Goal: Information Seeking & Learning: Learn about a topic

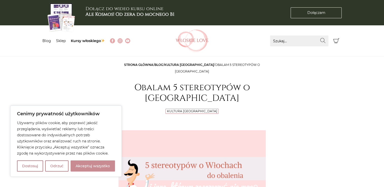
click at [83, 168] on button "Akceptuj wszystko" at bounding box center [93, 166] width 44 height 11
checkbox input "true"
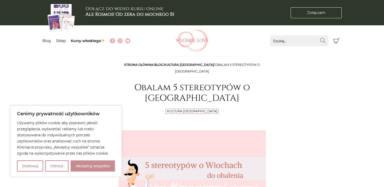
checkbox input "true"
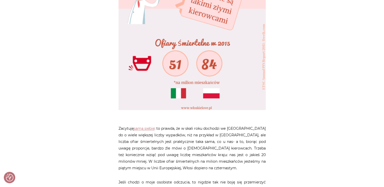
scroll to position [432, 0]
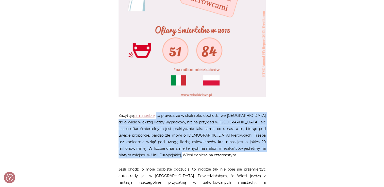
drag, startPoint x: 158, startPoint y: 101, endPoint x: 196, endPoint y: 140, distance: 54.4
click at [196, 140] on p "Zacytuję samą siebie : to prawda, że w skali roku dochodzi we Włoszech do o wie…" at bounding box center [192, 135] width 147 height 46
copy p "to prawda, że w skali roku dochodzi we Włoszech do o wiele większej liczby wypa…"
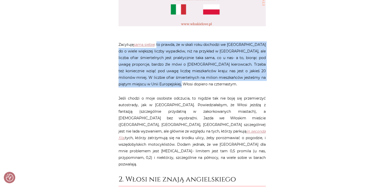
scroll to position [508, 0]
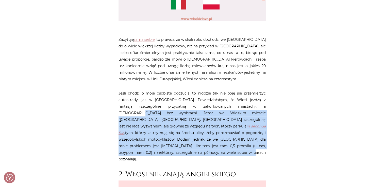
drag, startPoint x: 175, startPoint y: 134, endPoint x: 233, endPoint y: 94, distance: 70.1
click at [233, 94] on p "Jeśli chodzi o moje osobiste odczucia, to nigdzie tak nie boję się przemierzyć …" at bounding box center [192, 126] width 147 height 73
copy p "Jazda we Włoskim mieście (Rzym, Neapol, Palermo szczególnie) jest nie lada wyzw…"
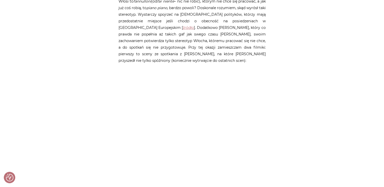
scroll to position [1472, 0]
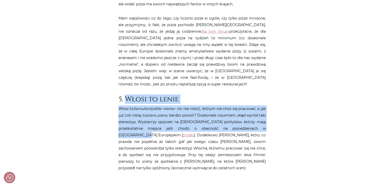
drag, startPoint x: 125, startPoint y: 42, endPoint x: 142, endPoint y: 79, distance: 40.7
click at [142, 79] on article "Strona główna / Blog / Kultura Włoch / Obalam 5 stereotypów o Włochach Obalam 5…" at bounding box center [192, 169] width 147 height 3161
copy article "Włosi to lenie Włosi to fannulloni (od far niente – nic nie robić), którym nie …"
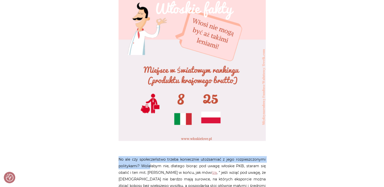
scroll to position [1980, 0]
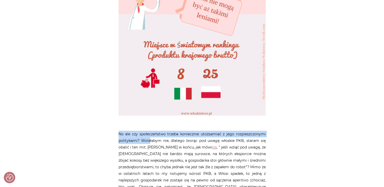
drag, startPoint x: 119, startPoint y: 105, endPoint x: 226, endPoint y: 157, distance: 119.3
click at [226, 157] on p "No ale czy społeczeństwo trzeba koniecznie utożsamiać z jego rozpieszczonymi po…" at bounding box center [192, 177] width 147 height 92
copy p "No ale czy społeczeństwo trzeba koniecznie utożsamiać z jego rozpieszczonymi po…"
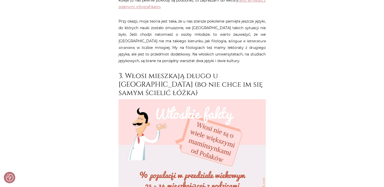
scroll to position [939, 0]
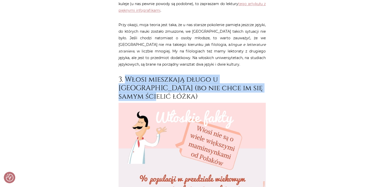
drag, startPoint x: 126, startPoint y: 51, endPoint x: 257, endPoint y: 61, distance: 131.3
click at [257, 75] on h2 "3. Włosi mieszkają długo u mamusi (bo nie chce im się samym ścielić łóżka)" at bounding box center [192, 88] width 147 height 26
copy h2 "Włosi mieszkają długo u mamusi (bo nie chce im się samym ścielić łóżka)"
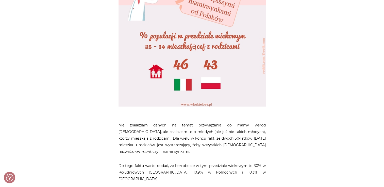
scroll to position [1092, 0]
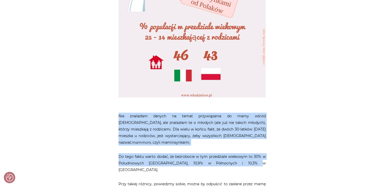
drag, startPoint x: 119, startPoint y: 79, endPoint x: 238, endPoint y: 124, distance: 127.0
copy article "Nie znalazłam danych na temat przywiązania do mamy wśród Europejczyków, ale zna…"
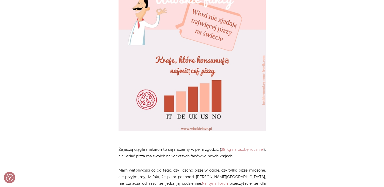
scroll to position [1345, 0]
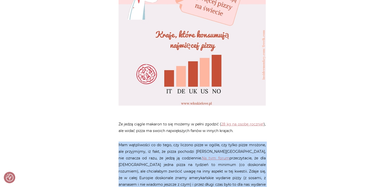
drag, startPoint x: 119, startPoint y: 96, endPoint x: 216, endPoint y: 154, distance: 113.3
click at [216, 154] on p "Mam wątpliwości co do tego, czy liczono pizze w ogóle, czy tylko pizze mrożone,…" at bounding box center [192, 178] width 147 height 73
copy p "Mam wątpliwości co do tego, czy liczono pizze w ogóle, czy tylko pizze mrożone,…"
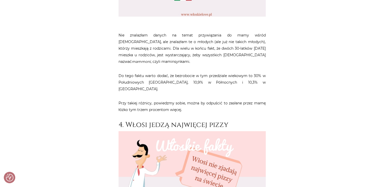
scroll to position [1117, 0]
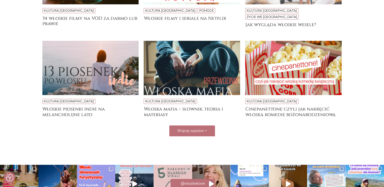
scroll to position [178, 0]
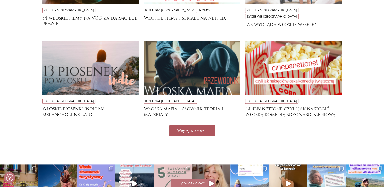
click at [206, 125] on button "Więcej wpisów +" at bounding box center [192, 130] width 46 height 11
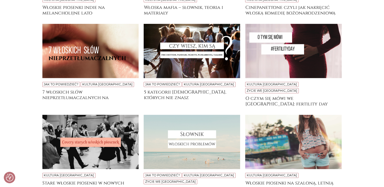
scroll to position [305, 0]
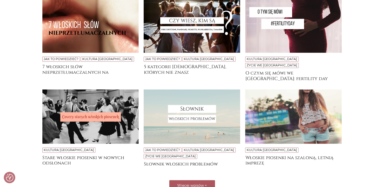
click at [198, 180] on button "Więcej wpisów +" at bounding box center [192, 185] width 46 height 11
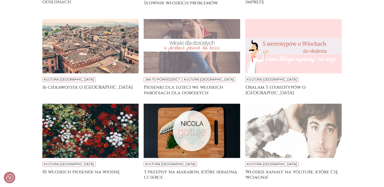
scroll to position [482, 0]
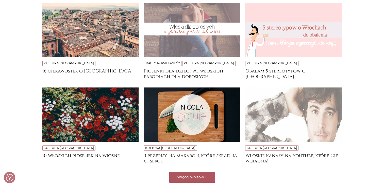
click at [200, 175] on span "Więcej wpisów" at bounding box center [190, 177] width 27 height 5
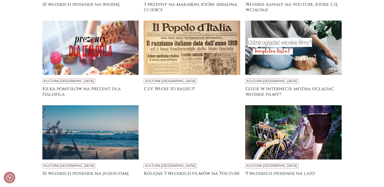
scroll to position [635, 0]
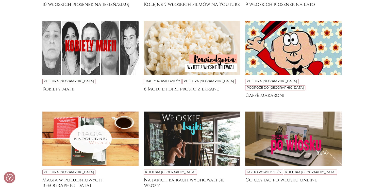
scroll to position [812, 0]
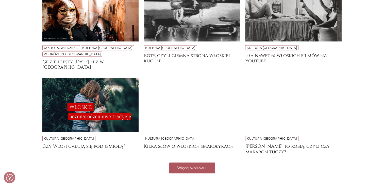
scroll to position [1015, 0]
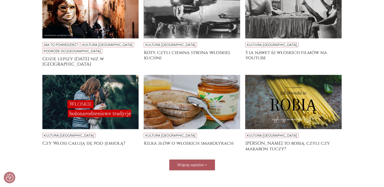
click at [203, 163] on span "Więcej wpisów" at bounding box center [190, 165] width 27 height 5
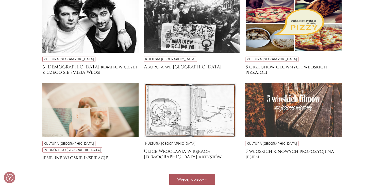
scroll to position [1193, 0]
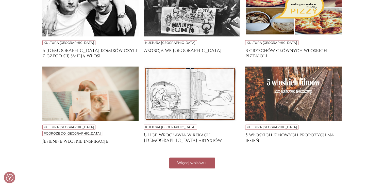
click at [207, 158] on button "Więcej wpisów +" at bounding box center [192, 163] width 46 height 11
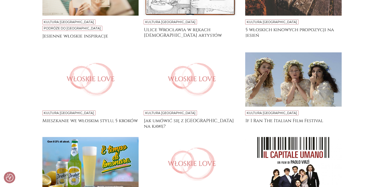
scroll to position [1307, 0]
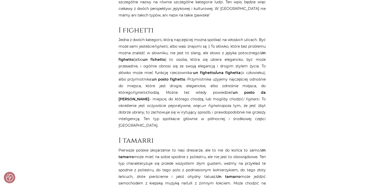
scroll to position [279, 0]
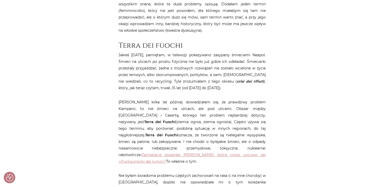
scroll to position [228, 0]
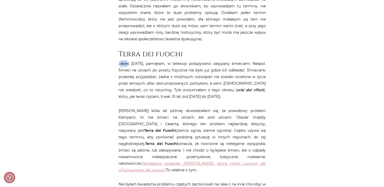
drag, startPoint x: 120, startPoint y: 62, endPoint x: 127, endPoint y: 63, distance: 7.4
click at [127, 63] on p "Jakieś siedem lat temu, pamiętam, w telewizji pokazywano zasypany śmieciami Nea…" at bounding box center [192, 80] width 147 height 40
drag, startPoint x: 127, startPoint y: 63, endPoint x: 120, endPoint y: 64, distance: 6.7
click at [120, 64] on p "Jakieś siedem lat temu, pamiętam, w telewizji pokazywano zasypany śmieciami Nea…" at bounding box center [192, 80] width 147 height 40
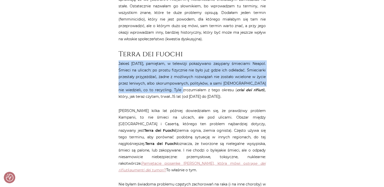
drag, startPoint x: 119, startPoint y: 62, endPoint x: 199, endPoint y: 89, distance: 84.5
click at [199, 89] on p "Jakieś siedem lat temu, pamiętam, w telewizji pokazywano zasypany śmieciami Nea…" at bounding box center [192, 80] width 147 height 40
copy p "Jakieś siedem lat temu, pamiętam, w telewizji pokazywano zasypany śmieciami Nea…"
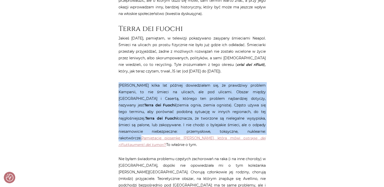
drag, startPoint x: 119, startPoint y: 85, endPoint x: 160, endPoint y: 130, distance: 61.5
click at [160, 130] on p "Dopiero kilka lat później dowiedziałam się, że prawdziwy problem Kampanii, to n…" at bounding box center [192, 115] width 147 height 66
copy p "Dopiero kilka lat później dowiedziałam się, że prawdziwy problem Kampanii, to n…"
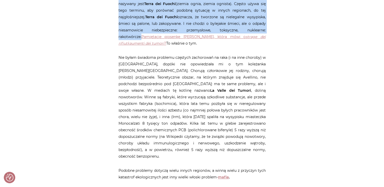
scroll to position [381, 0]
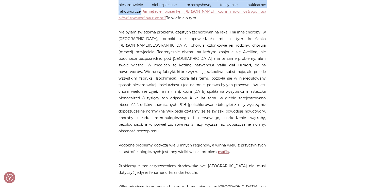
click at [225, 150] on link "mafia" at bounding box center [223, 152] width 11 height 5
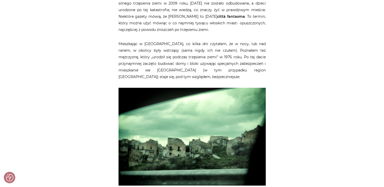
scroll to position [635, 0]
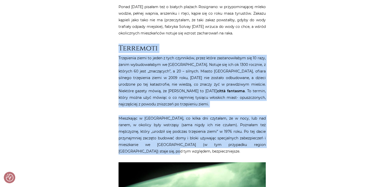
drag, startPoint x: 243, startPoint y: 124, endPoint x: 120, endPoint y: 30, distance: 155.6
copy article "Terremoti Trzęsienia ziemi to jeden z tych czynników, przez które zastanowiłaby…"
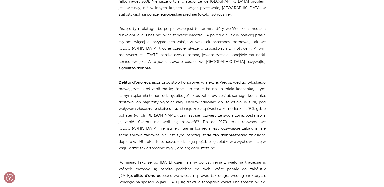
scroll to position [1015, 0]
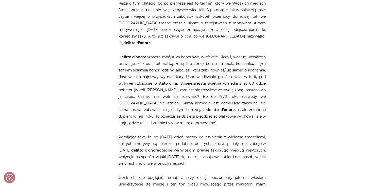
drag, startPoint x: 118, startPoint y: 17, endPoint x: 196, endPoint y: 86, distance: 104.5
copy p "Delitto d’onore oznacza zabójstwo honorowe, w afekcie. Kiedyś, według włoskiego…"
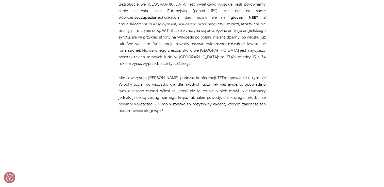
scroll to position [1447, 0]
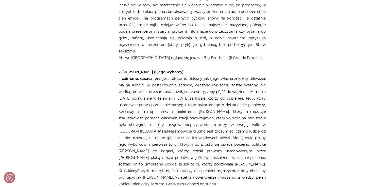
scroll to position [254, 0]
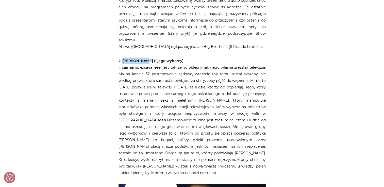
drag, startPoint x: 143, startPoint y: 50, endPoint x: 124, endPoint y: 53, distance: 19.2
click at [124, 58] on p "2. [PERSON_NAME] (i jego wyborcy) Il caimano , ex cavaliere : jest tak samo obl…" at bounding box center [192, 117] width 147 height 119
copy strong "[PERSON_NAME]"
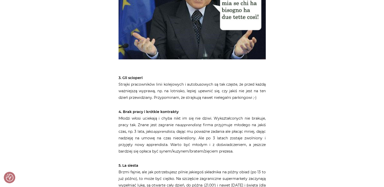
scroll to position [482, 0]
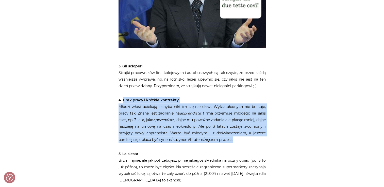
drag, startPoint x: 124, startPoint y: 81, endPoint x: 234, endPoint y: 121, distance: 117.7
click at [234, 121] on p "4. Brak pracy i krótkie kontrakty Młodzi włosi uciekają i chyba nikt im się nie…" at bounding box center [192, 120] width 147 height 46
copy p "Brak pracy i krótkie kontrakty Młodzi włosi uciekają i chyba nikt im się nie dz…"
drag, startPoint x: 123, startPoint y: 49, endPoint x: 257, endPoint y: 67, distance: 135.2
click at [257, 67] on p "3. Gli scioperi Strajki pracowników linii kolejowych i autobusowych są tak częs…" at bounding box center [192, 76] width 147 height 26
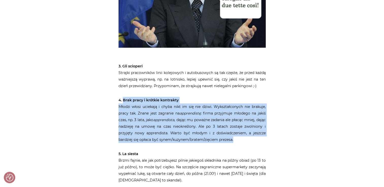
copy p "Gli scioperi Strajki pracowników linii kolejowych i autobusowych są tak częste,…"
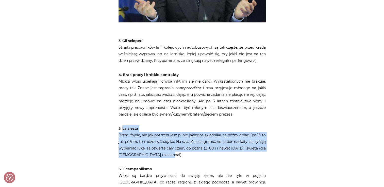
drag, startPoint x: 164, startPoint y: 138, endPoint x: 123, endPoint y: 112, distance: 48.4
click at [123, 125] on p "5. La siesta Brzmi fajnie, ale jak potrzebujesz pilnie jakiegoś składnika na pó…" at bounding box center [192, 141] width 147 height 33
copy p "La siesta Brzmi fajnie, ale jak potrzebujesz pilnie jakiegoś składnika na późny…"
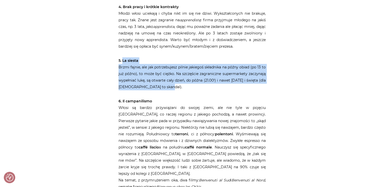
scroll to position [584, 0]
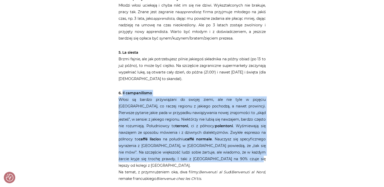
drag, startPoint x: 216, startPoint y: 141, endPoint x: 122, endPoint y: 77, distance: 113.6
click at [122, 90] on p "6. Il campanilismo Włosi są bardzo przywiązani do swojej ziemi, ale nie tyle w …" at bounding box center [192, 136] width 147 height 92
copy p "Il campanilismo Włosi są bardzo przywiązani do swojej ziemi, ale nie tyle w poj…"
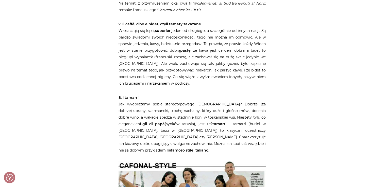
scroll to position [762, 0]
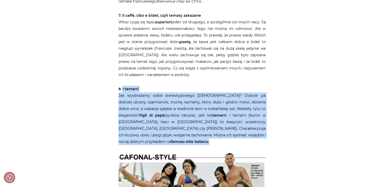
drag, startPoint x: 244, startPoint y: 111, endPoint x: 123, endPoint y: 64, distance: 129.6
click at [123, 86] on p "8. I tamarri Jak wyobrażamy sobie stereotypowego [DEMOGRAPHIC_DATA]? Dobrze (za…" at bounding box center [192, 115] width 147 height 59
copy p "I tamarri Jak wyobrażamy sobie stereotypowego [DEMOGRAPHIC_DATA]? Dobrze (za do…"
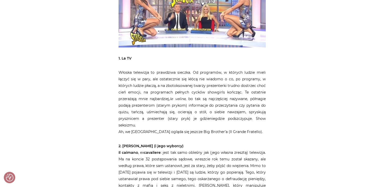
scroll to position [178, 0]
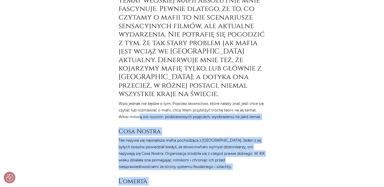
scroll to position [228, 0]
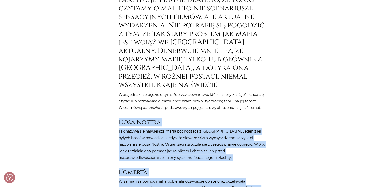
drag, startPoint x: 198, startPoint y: 106, endPoint x: 120, endPoint y: 116, distance: 78.5
copy article "Lore Ipsumd Sit ametco adi elitseddoe tempo incididunt u Laboree. Dolor m ali e…"
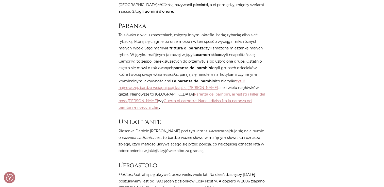
scroll to position [736, 0]
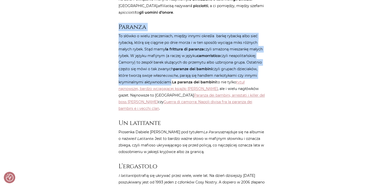
drag, startPoint x: 171, startPoint y: 83, endPoint x: 120, endPoint y: 29, distance: 74.5
click at [120, 29] on article "Strona główna / Blog / Kultura Włoch / Włoska mafia – słownik, teoria i materia…" at bounding box center [192, 174] width 147 height 1699
copy article "Paranza To słówko o wielu znaczeniach, między innymi określa barkę rybacką albo…"
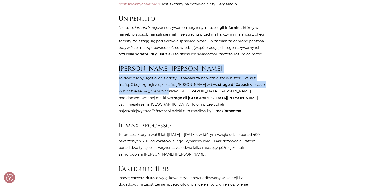
scroll to position [939, 0]
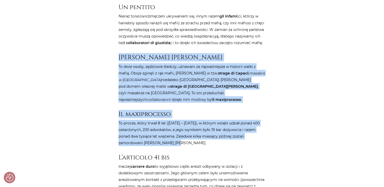
drag, startPoint x: 120, startPoint y: 83, endPoint x: 184, endPoint y: 134, distance: 82.9
copy article "[PERSON_NAME] [PERSON_NAME] To dwie osoby, sędziowie śledczy, uznawani za najwa…"
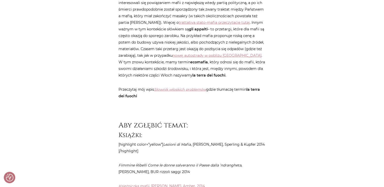
scroll to position [1193, 0]
